Goal: Navigation & Orientation: Understand site structure

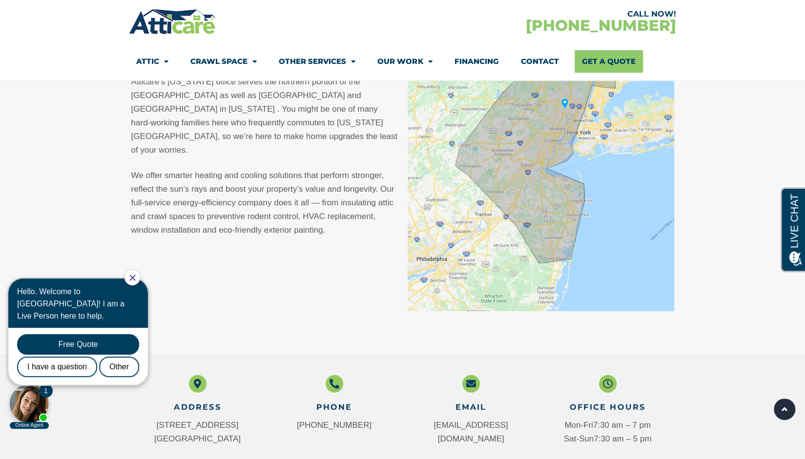
scroll to position [1131, 0]
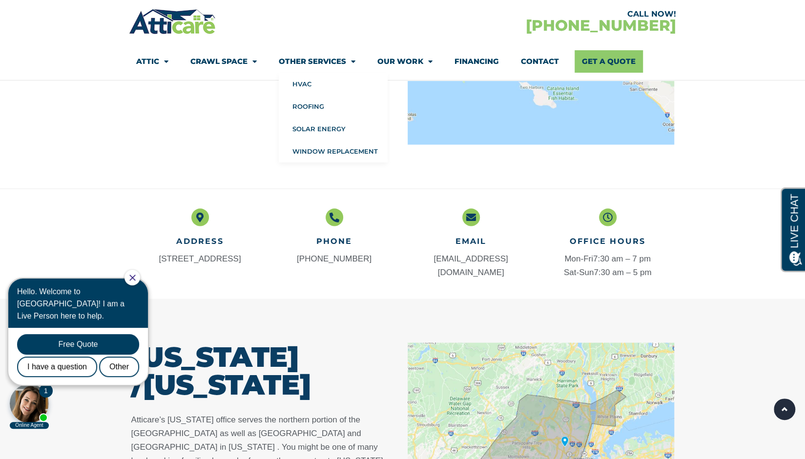
click at [354, 60] on span "Menu" at bounding box center [350, 61] width 9 height 17
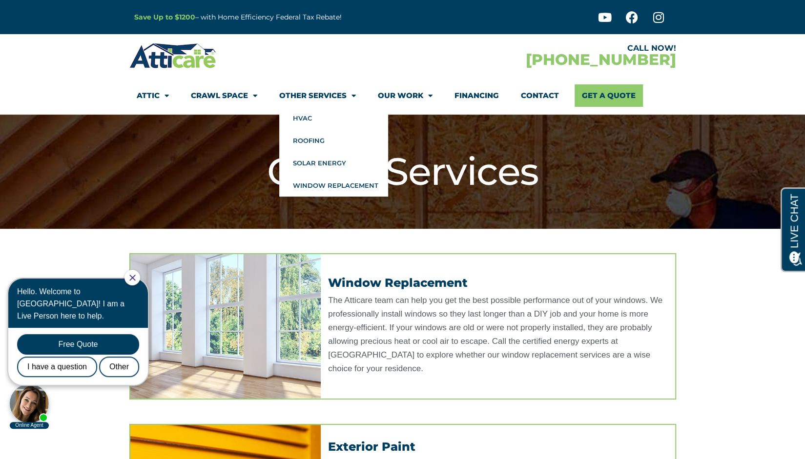
click at [353, 92] on span "Menu" at bounding box center [350, 95] width 9 height 17
click at [353, 95] on span "Menu" at bounding box center [350, 95] width 9 height 17
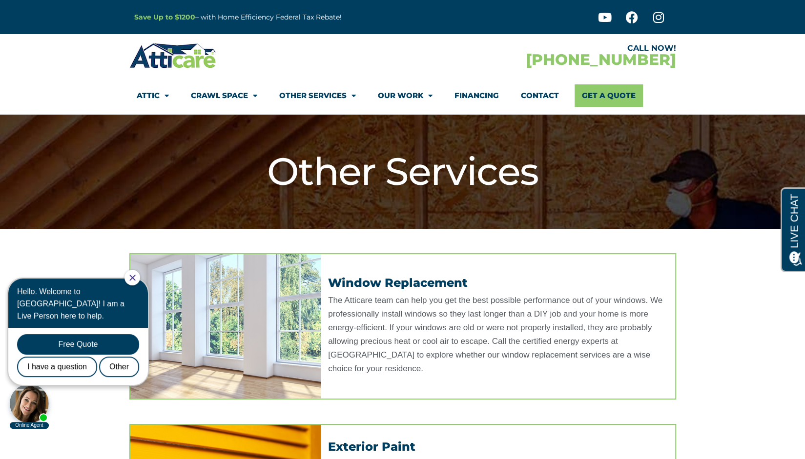
click at [140, 281] on div at bounding box center [132, 278] width 16 height 16
click at [140, 277] on div at bounding box center [132, 278] width 16 height 16
